Goal: Information Seeking & Learning: Find specific page/section

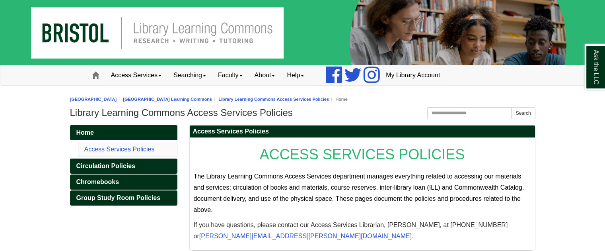
scroll to position [27, 0]
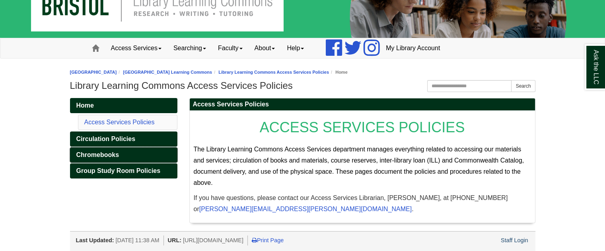
click at [147, 155] on link "Chromebooks" at bounding box center [123, 154] width 107 height 15
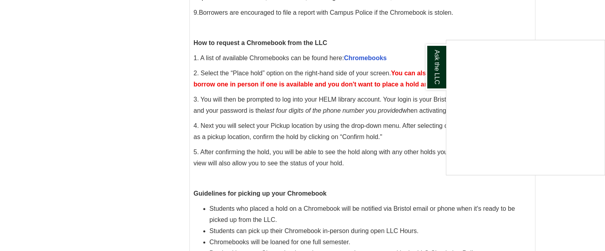
scroll to position [315, 0]
click at [446, 27] on div "Ask the LLC" at bounding box center [302, 125] width 605 height 251
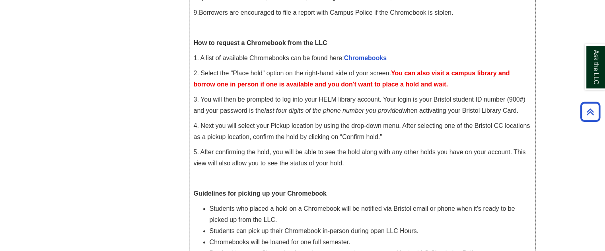
click at [362, 52] on p "1. A list of available Chromebooks can be found here: Chromebooks" at bounding box center [362, 57] width 337 height 11
click at [361, 57] on link "Chromebooks" at bounding box center [365, 57] width 43 height 7
